Goal: Information Seeking & Learning: Learn about a topic

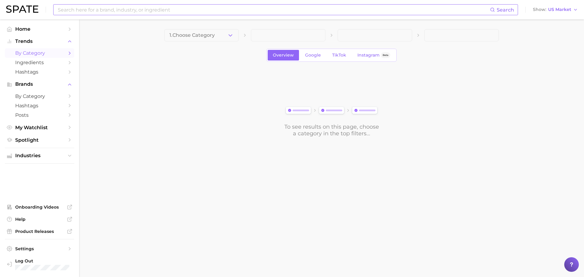
click at [172, 4] on div "Search" at bounding box center [285, 9] width 465 height 11
click at [172, 10] on input at bounding box center [273, 10] width 433 height 10
type input "banana"
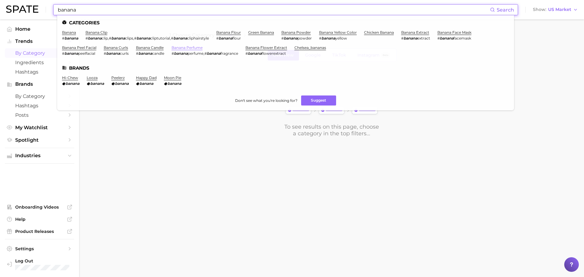
click at [197, 46] on link "banana perfume" at bounding box center [187, 47] width 31 height 5
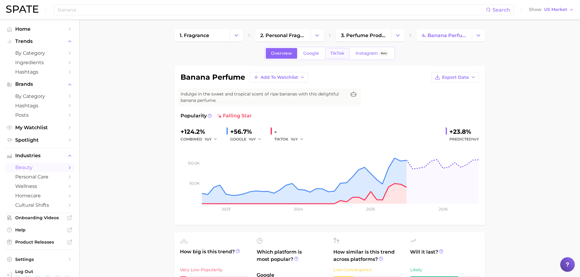
click at [336, 56] on span "TikTok" at bounding box center [337, 53] width 14 height 5
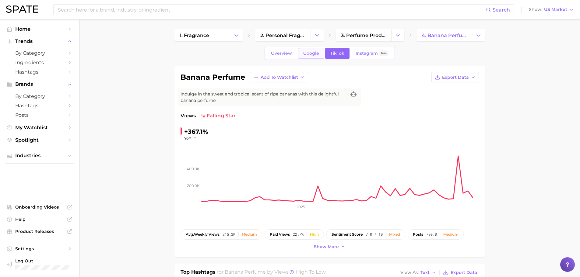
click at [320, 56] on link "Google" at bounding box center [311, 53] width 26 height 11
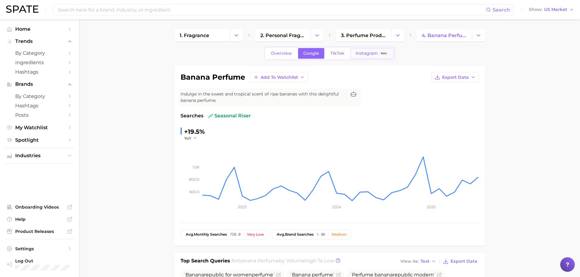
click at [363, 56] on link "Instagram Beta" at bounding box center [371, 53] width 43 height 11
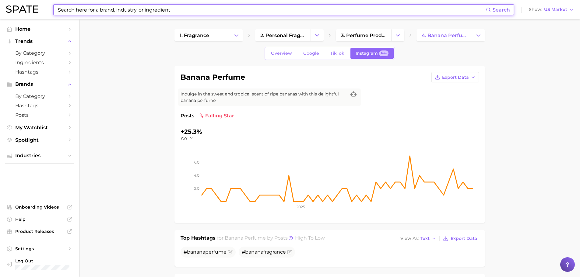
drag, startPoint x: 141, startPoint y: 8, endPoint x: 139, endPoint y: 2, distance: 5.8
click at [139, 2] on div "Search Show US Market" at bounding box center [290, 9] width 568 height 19
click at [143, 7] on input at bounding box center [271, 10] width 429 height 10
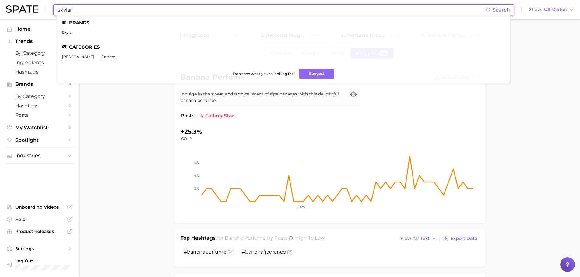
type input "skylar"
click at [69, 34] on link "skylar" at bounding box center [67, 32] width 11 height 5
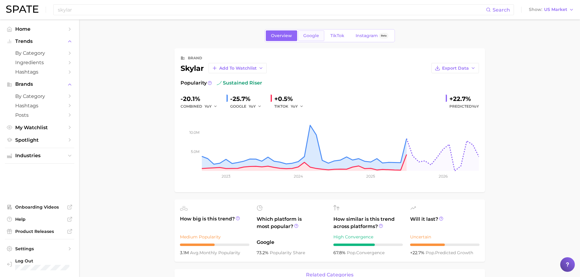
click at [312, 38] on span "Google" at bounding box center [311, 35] width 16 height 5
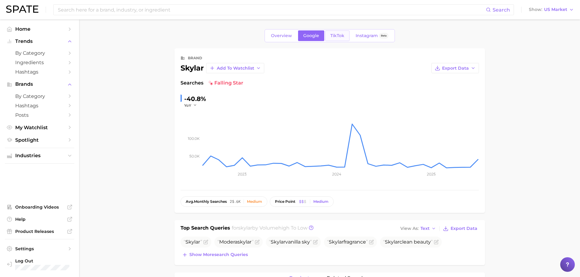
click at [336, 37] on span "TikTok" at bounding box center [337, 35] width 14 height 5
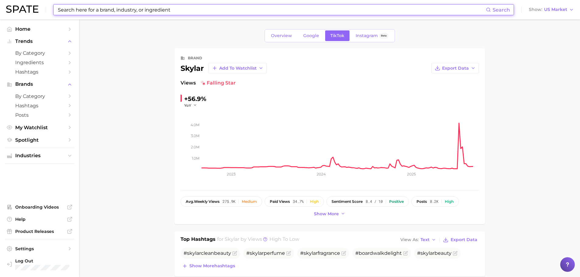
click at [170, 12] on input at bounding box center [271, 10] width 429 height 10
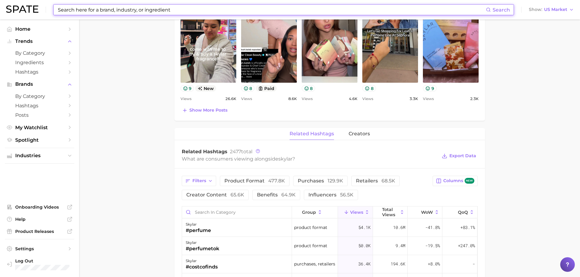
scroll to position [365, 0]
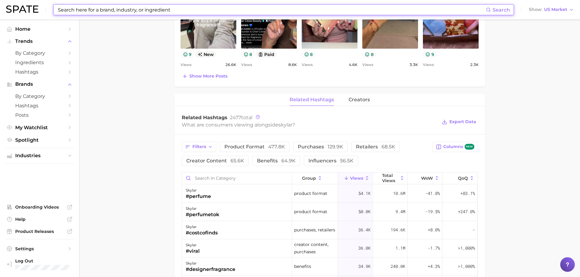
click at [174, 12] on input at bounding box center [271, 10] width 429 height 10
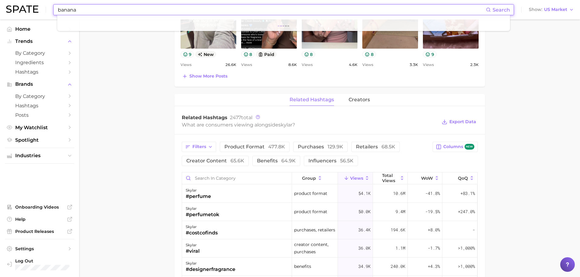
type input "banana"
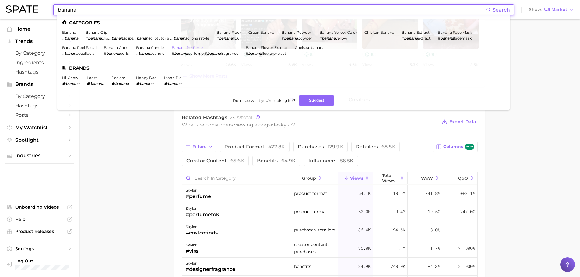
click at [194, 47] on link "banana perfume" at bounding box center [187, 47] width 31 height 5
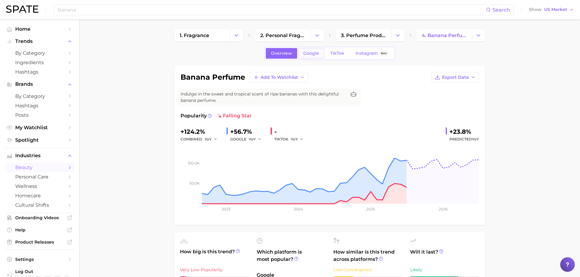
click at [313, 51] on span "Google" at bounding box center [311, 53] width 16 height 5
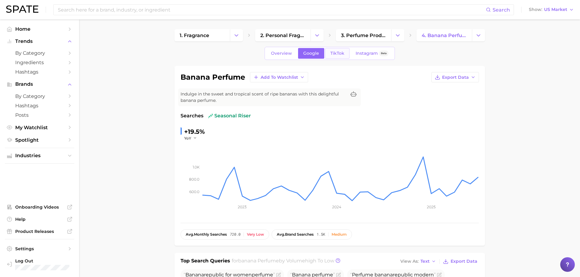
click at [339, 54] on span "TikTok" at bounding box center [337, 53] width 14 height 5
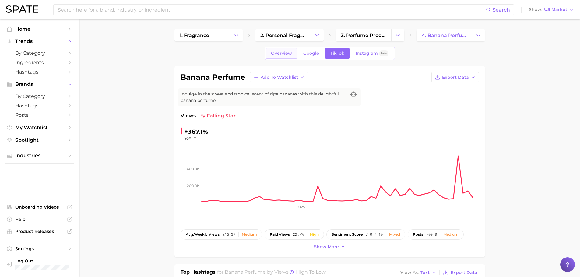
click at [282, 52] on span "Overview" at bounding box center [281, 53] width 21 height 5
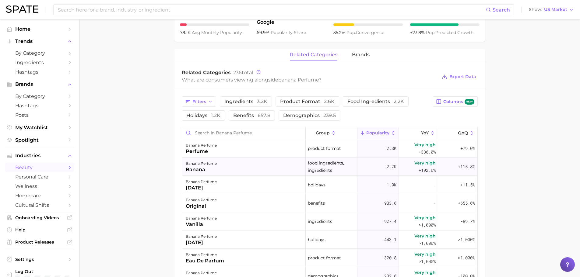
scroll to position [244, 0]
